Goal: Navigation & Orientation: Find specific page/section

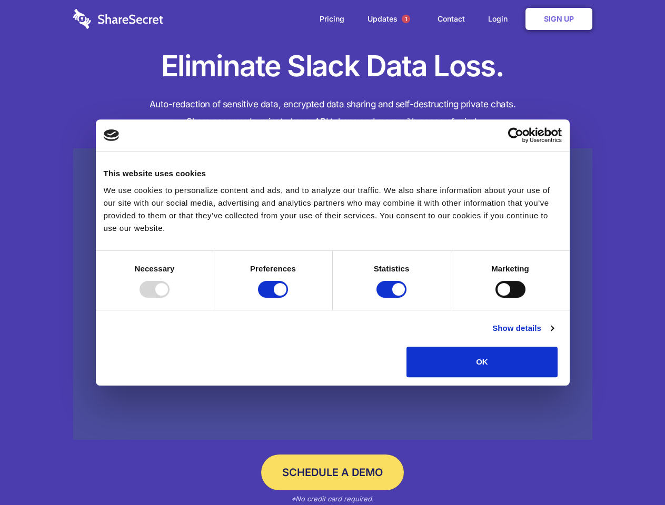
click at [169, 298] on div at bounding box center [154, 289] width 30 height 17
click at [288, 298] on input "Preferences" at bounding box center [273, 289] width 30 height 17
checkbox input "false"
click at [393, 298] on input "Statistics" at bounding box center [391, 289] width 30 height 17
checkbox input "false"
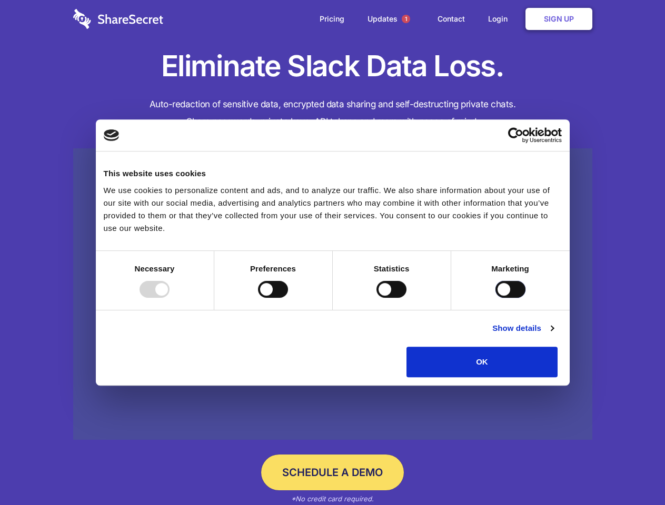
click at [495, 298] on input "Marketing" at bounding box center [510, 289] width 30 height 17
checkbox input "true"
click at [553, 335] on link "Show details" at bounding box center [522, 328] width 61 height 13
click at [0, 0] on div "Preference cookies enable a website to remember information that changes the wa…" at bounding box center [0, 0] width 0 height 0
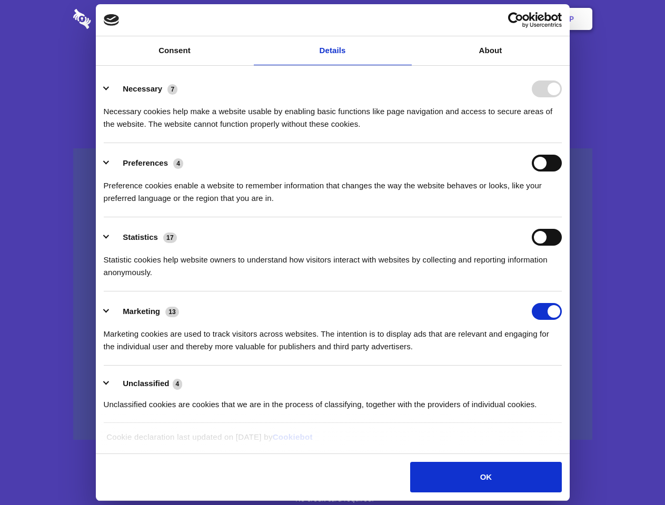
click at [405, 19] on span "1" at bounding box center [406, 19] width 8 height 8
